Goal: Information Seeking & Learning: Learn about a topic

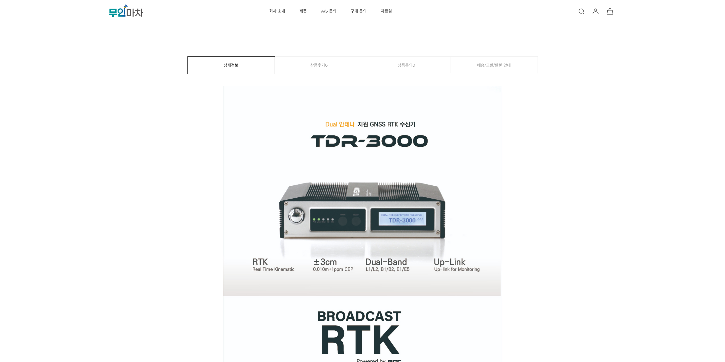
scroll to position [285, 0]
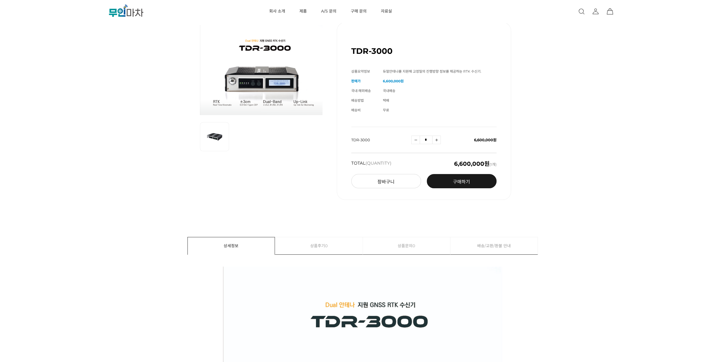
scroll to position [0, 0]
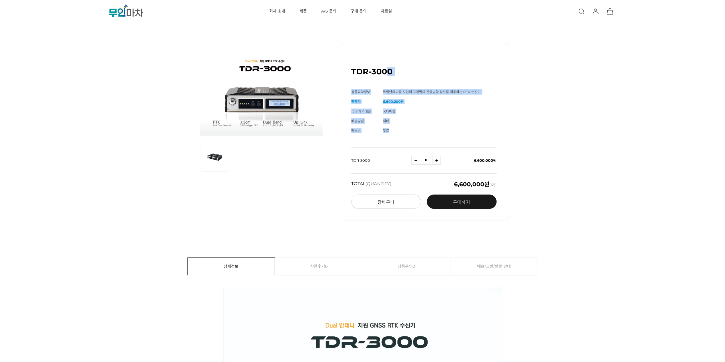
drag, startPoint x: 388, startPoint y: 62, endPoint x: 438, endPoint y: 131, distance: 84.5
click at [438, 131] on div "TDR-3000 (해외배송 가능상품) 기본 정보 상품명 TDR-3000 상품요약정보 듀얼안테나를 지원해 고정밀의 진행방향 정보를 제공하는 RT…" at bounding box center [424, 132] width 174 height 178
click at [438, 131] on td "무료" at bounding box center [440, 131] width 114 height 10
drag, startPoint x: 438, startPoint y: 131, endPoint x: 343, endPoint y: 63, distance: 116.1
click at [343, 63] on div "TDR-3000 (해외배송 가능상품) 기본 정보 상품명 TDR-3000 상품요약정보 듀얼안테나를 지원해 고정밀의 진행방향 정보를 제공하는 RT…" at bounding box center [424, 132] width 174 height 178
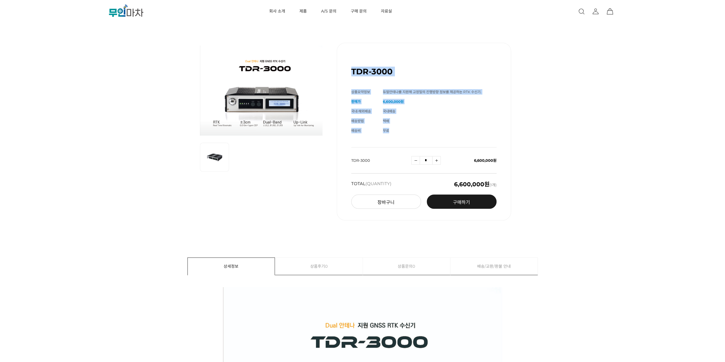
click at [343, 63] on div "TDR-3000 (해외배송 가능상품) 기본 정보 상품명 TDR-3000 상품요약정보 듀얼안테나를 지원해 고정밀의 진행방향 정보를 제공하는 RT…" at bounding box center [424, 132] width 174 height 178
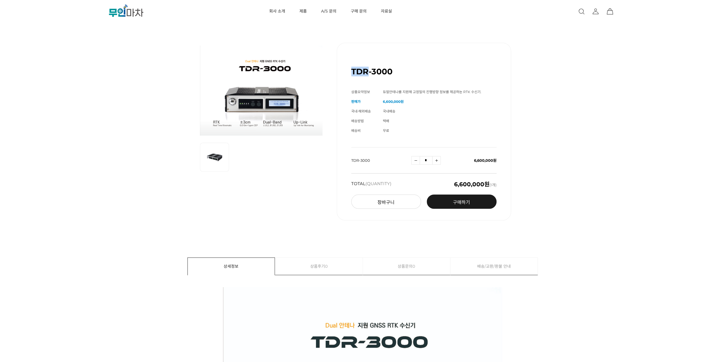
click at [343, 63] on div "TDR-3000 (해외배송 가능상품) 기본 정보 상품명 TDR-3000 상품요약정보 듀얼안테나를 지원해 고정밀의 진행방향 정보를 제공하는 RT…" at bounding box center [424, 132] width 174 height 178
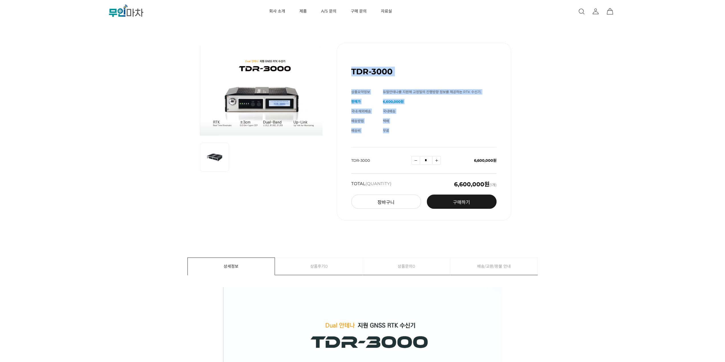
drag, startPoint x: 402, startPoint y: 128, endPoint x: 351, endPoint y: 67, distance: 80.1
click at [351, 67] on div "TDR-3000 (해외배송 가능상품) 기본 정보 상품명 TDR-3000 상품요약정보 듀얼안테나를 지원해 고정밀의 진행방향 정보를 제공하는 RT…" at bounding box center [424, 132] width 174 height 178
drag, startPoint x: 379, startPoint y: 104, endPoint x: 398, endPoint y: 129, distance: 31.1
click at [398, 129] on div "TDR-3000 (해외배송 가능상품) 기본 정보 상품명 TDR-3000 상품요약정보 듀얼안테나를 지원해 고정밀의 진행방향 정보를 제공하는 RT…" at bounding box center [424, 132] width 174 height 178
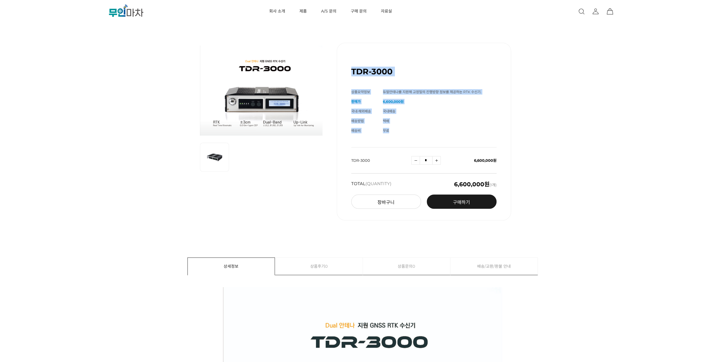
click at [398, 129] on td "무료" at bounding box center [440, 131] width 114 height 10
drag, startPoint x: 398, startPoint y: 129, endPoint x: 342, endPoint y: 71, distance: 80.2
click at [342, 71] on div "TDR-3000 (해외배송 가능상품) 기본 정보 상품명 TDR-3000 상품요약정보 듀얼안테나를 지원해 고정밀의 진행방향 정보를 제공하는 RT…" at bounding box center [424, 132] width 174 height 178
drag, startPoint x: 342, startPoint y: 71, endPoint x: 407, endPoint y: 132, distance: 88.9
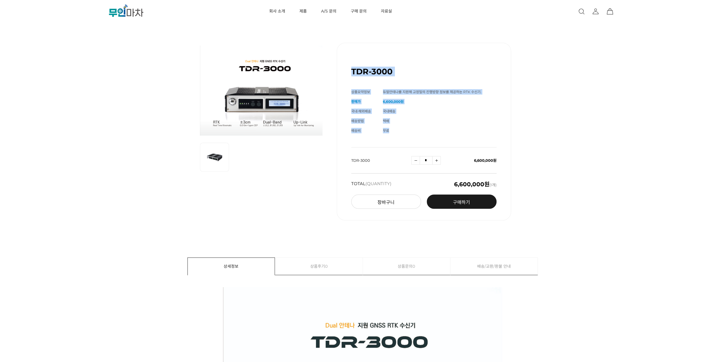
click at [407, 132] on div "TDR-3000 (해외배송 가능상품) 기본 정보 상품명 TDR-3000 상품요약정보 듀얼안테나를 지원해 고정밀의 진행방향 정보를 제공하는 RT…" at bounding box center [424, 132] width 174 height 178
click at [407, 132] on td "무료" at bounding box center [440, 131] width 114 height 10
drag, startPoint x: 407, startPoint y: 132, endPoint x: 349, endPoint y: 72, distance: 83.4
click at [349, 72] on div "TDR-3000 (해외배송 가능상품) 기본 정보 상품명 TDR-3000 상품요약정보 듀얼안테나를 지원해 고정밀의 진행방향 정보를 제공하는 RT…" at bounding box center [424, 132] width 174 height 178
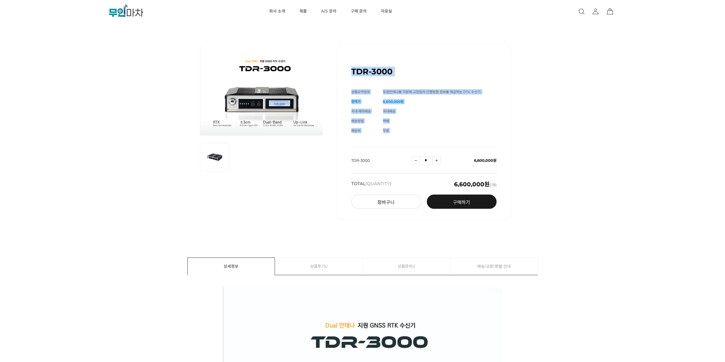
drag, startPoint x: 349, startPoint y: 72, endPoint x: 410, endPoint y: 137, distance: 89.0
click at [410, 137] on div "TDR-3000 (해외배송 가능상품) 기본 정보 상품명 TDR-3000 상품요약정보 듀얼안테나를 지원해 고정밀의 진행방향 정보를 제공하는 RT…" at bounding box center [424, 132] width 174 height 178
drag, startPoint x: 410, startPoint y: 137, endPoint x: 334, endPoint y: 65, distance: 104.6
click at [334, 65] on div "TDR-3000 (해외배송 가능상품) 기본 정보 상품명 TDR-3000 상품요약정보 듀얼안테나를 지원해 고정밀의 진행방향 정보를 제공하는 RT…" at bounding box center [362, 131] width 652 height 206
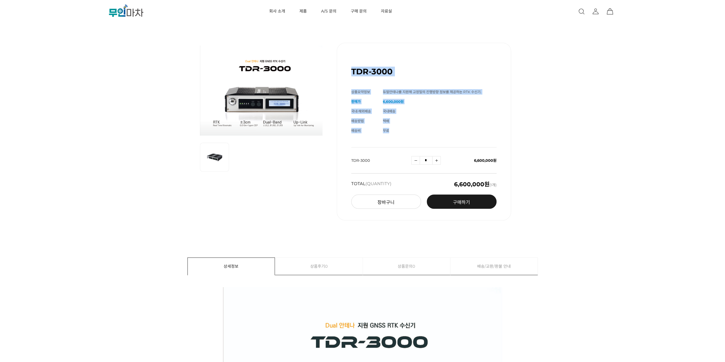
click at [334, 65] on div "TDR-3000 (해외배송 가능상품) 기본 정보 상품명 TDR-3000 상품요약정보 듀얼안테나를 지원해 고정밀의 진행방향 정보를 제공하는 RT…" at bounding box center [362, 131] width 652 height 206
drag, startPoint x: 369, startPoint y: 111, endPoint x: 393, endPoint y: 132, distance: 31.3
click at [393, 132] on div "TDR-3000 (해외배송 가능상품) 기본 정보 상품명 TDR-3000 상품요약정보 듀얼안테나를 지원해 고정밀의 진행방향 정보를 제공하는 RT…" at bounding box center [362, 131] width 652 height 206
click at [393, 132] on td "무료" at bounding box center [440, 131] width 114 height 10
